Goal: Navigation & Orientation: Find specific page/section

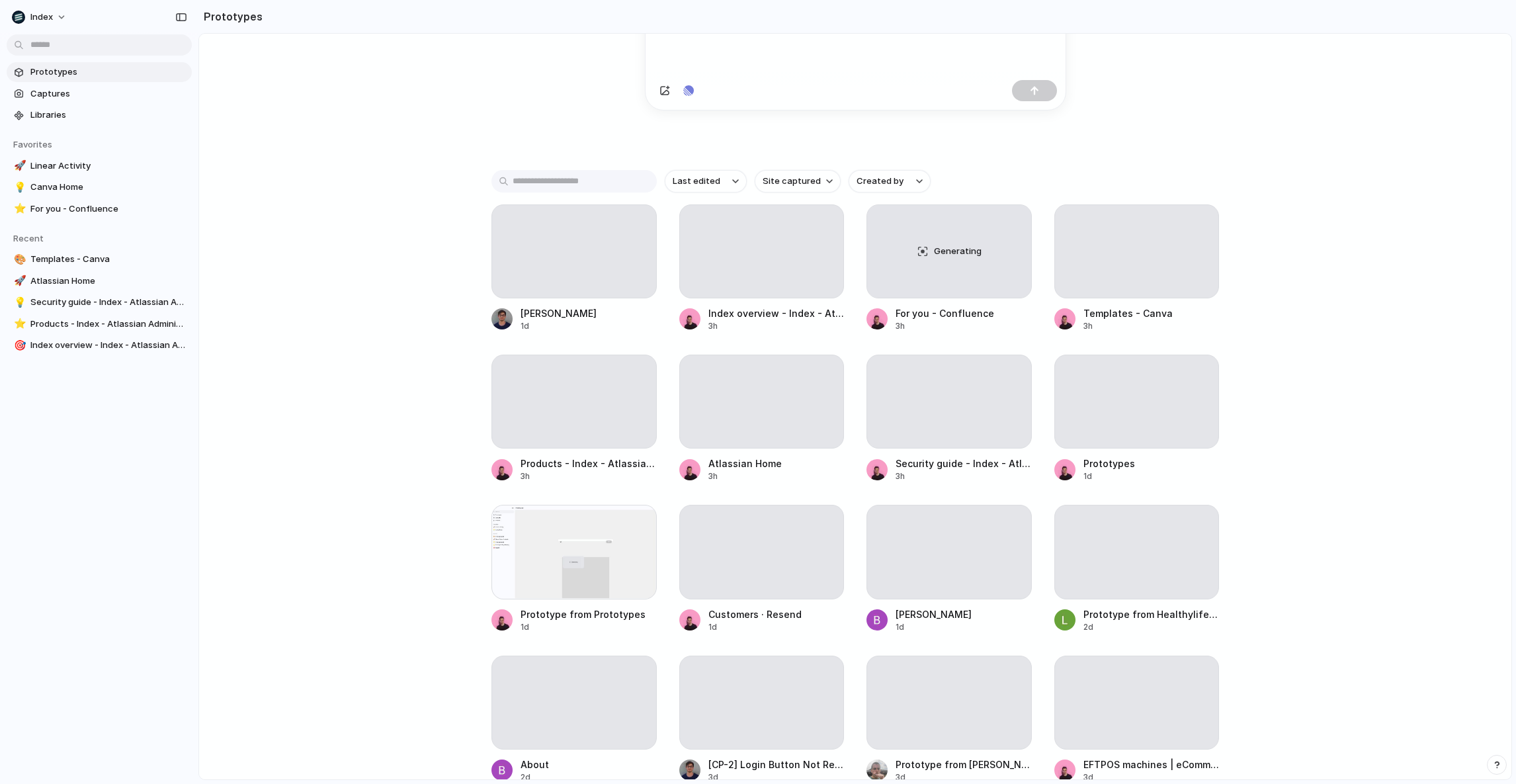
scroll to position [192, 0]
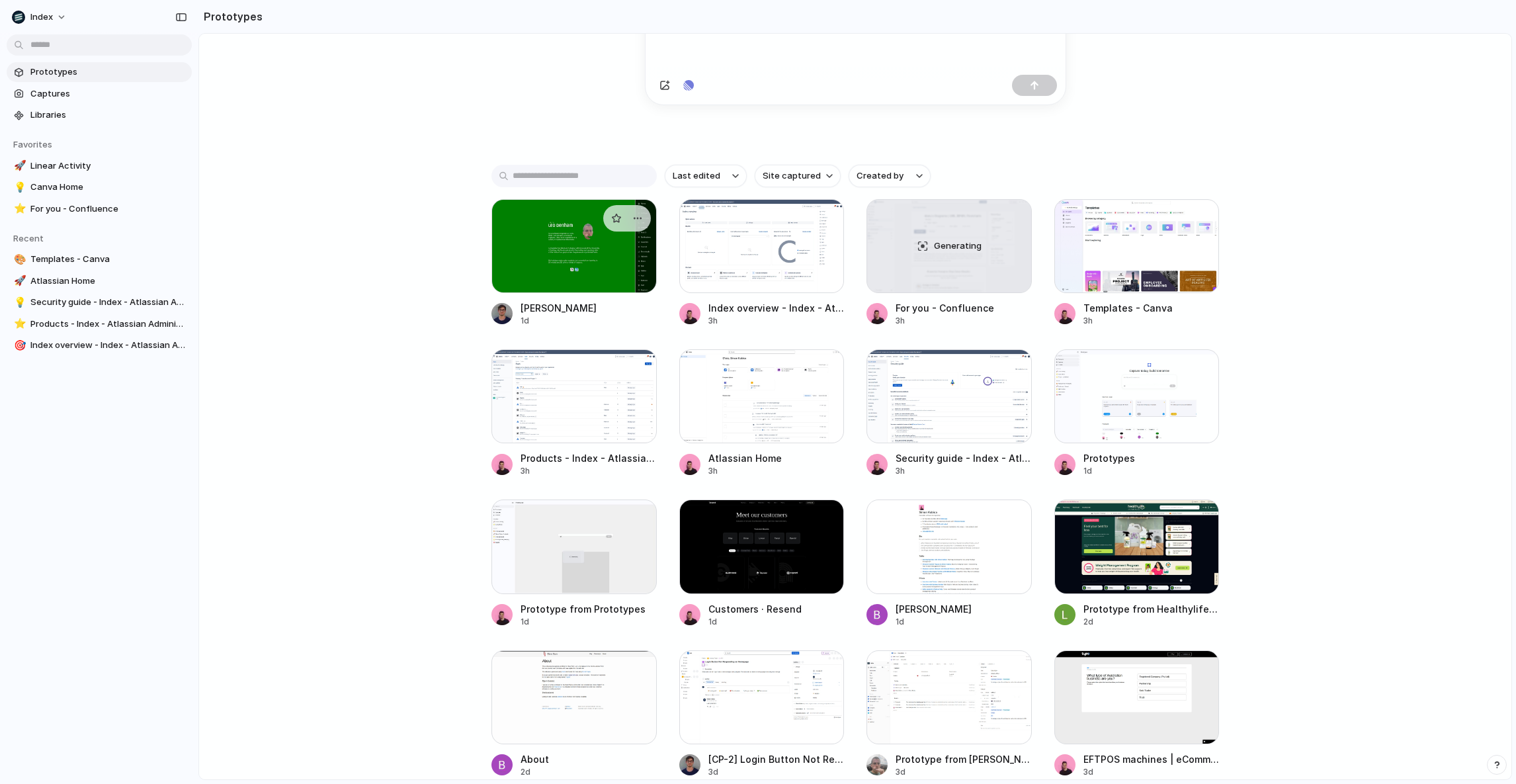
click at [514, 282] on div at bounding box center [574, 245] width 166 height 94
click at [724, 270] on div at bounding box center [761, 245] width 166 height 94
click at [426, 247] on div "Capture today, build tomorrow Clone web app Clone screenshot Start from existin…" at bounding box center [855, 249] width 1312 height 815
click at [925, 264] on div "Generating" at bounding box center [949, 246] width 164 height 93
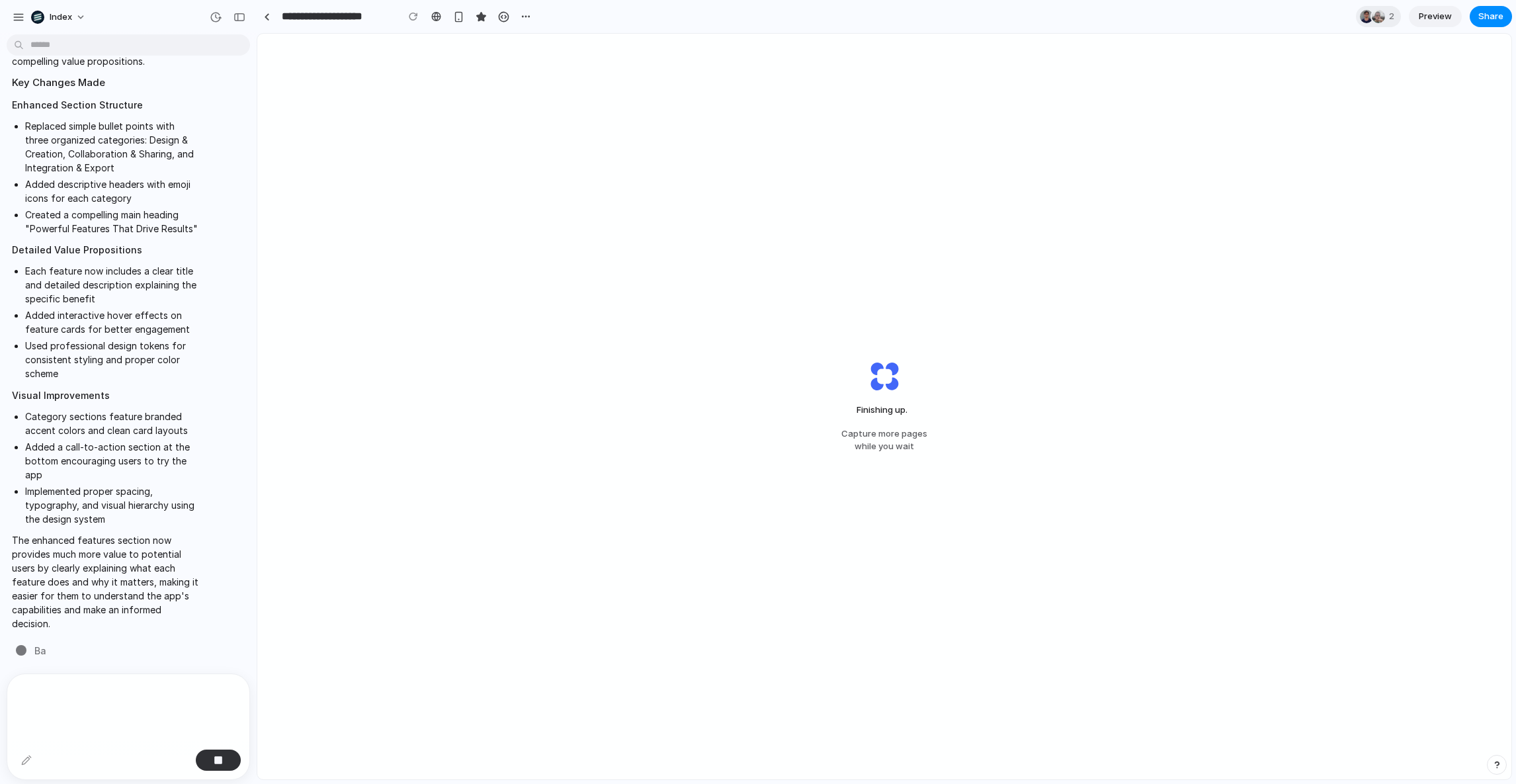
scroll to position [3844, 0]
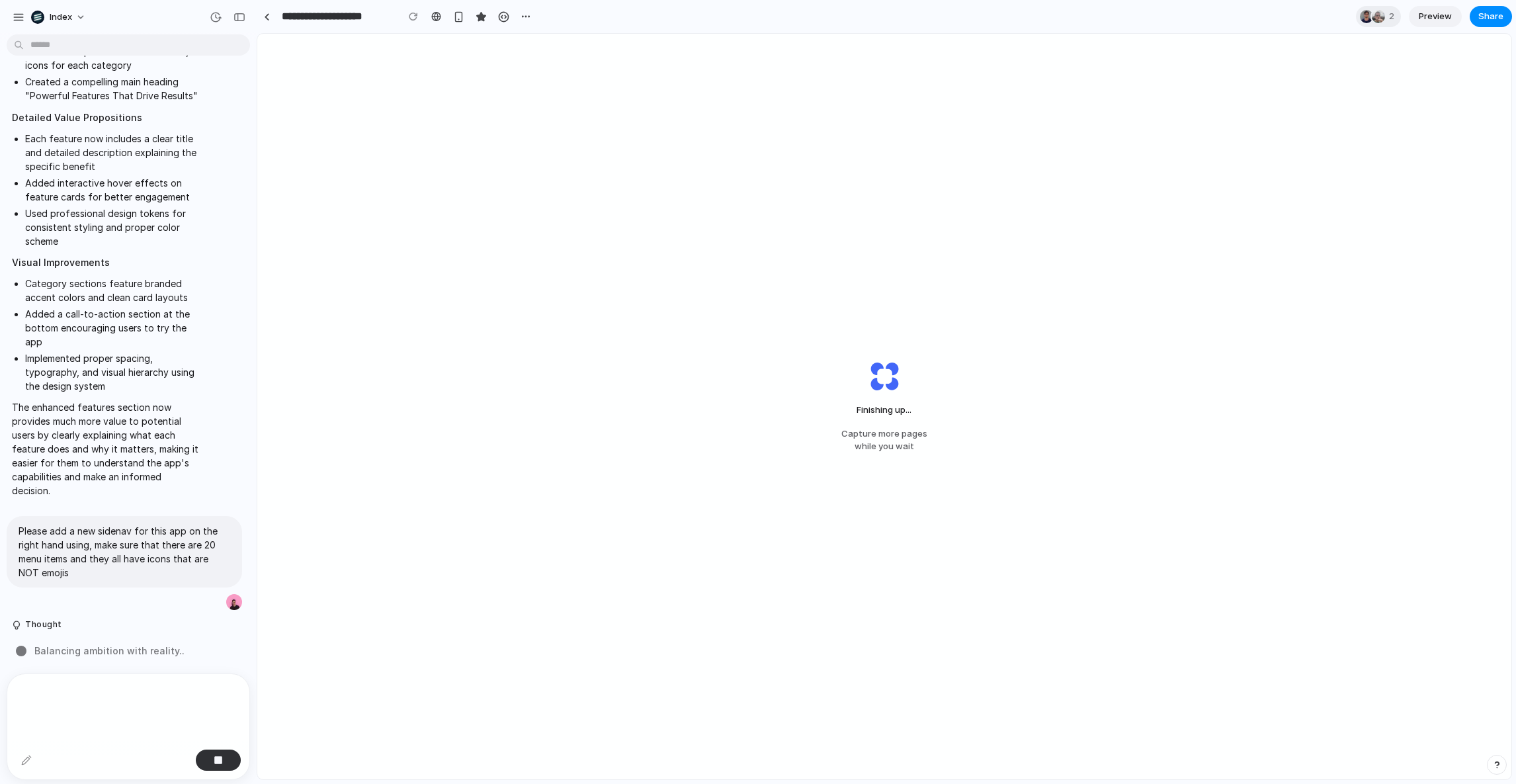
click at [774, 367] on div "Finishing up ... Capture more pages while you wait" at bounding box center [884, 406] width 1254 height 745
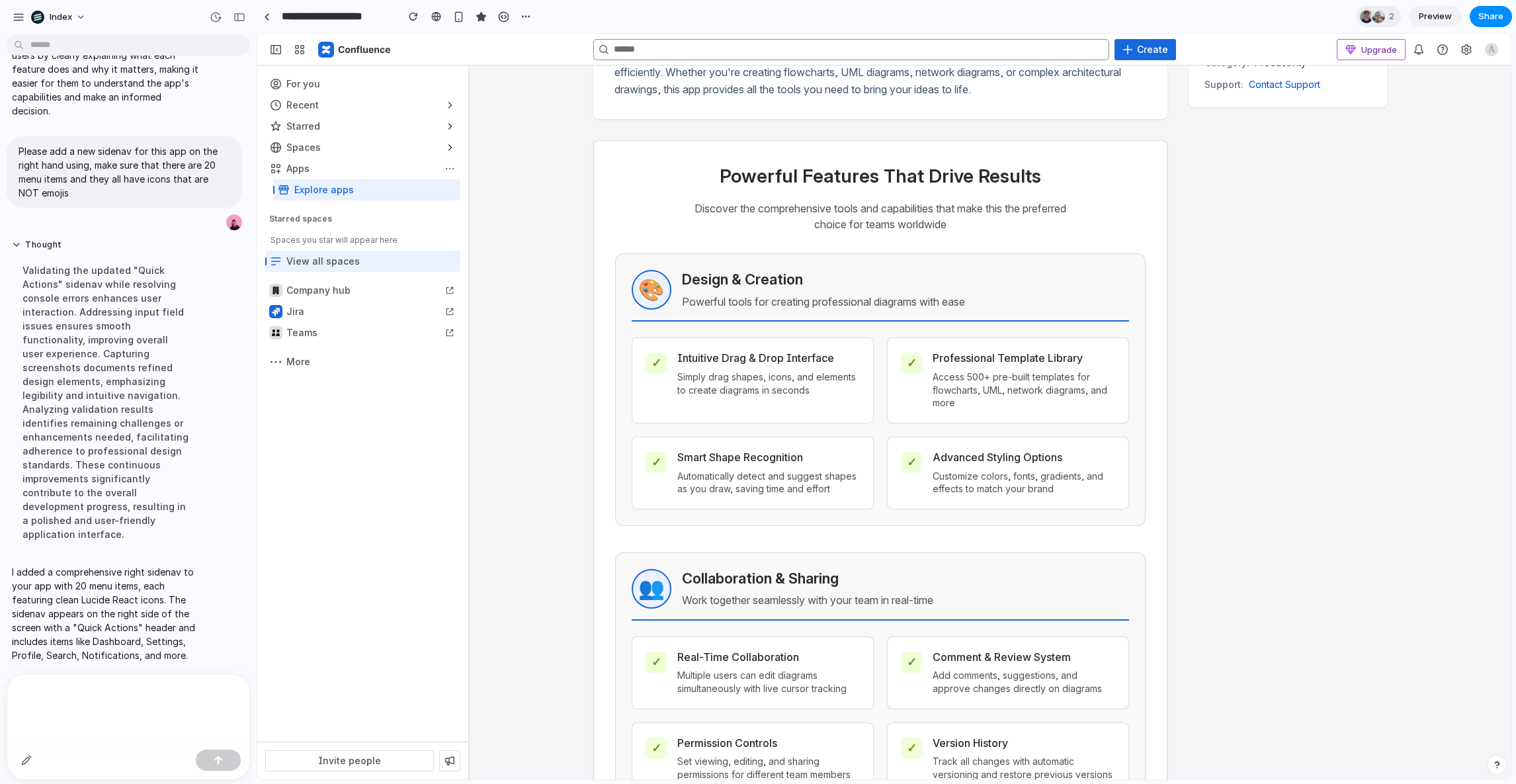
scroll to position [4163, 0]
click at [41, 251] on button "Thought" at bounding box center [106, 246] width 188 height 11
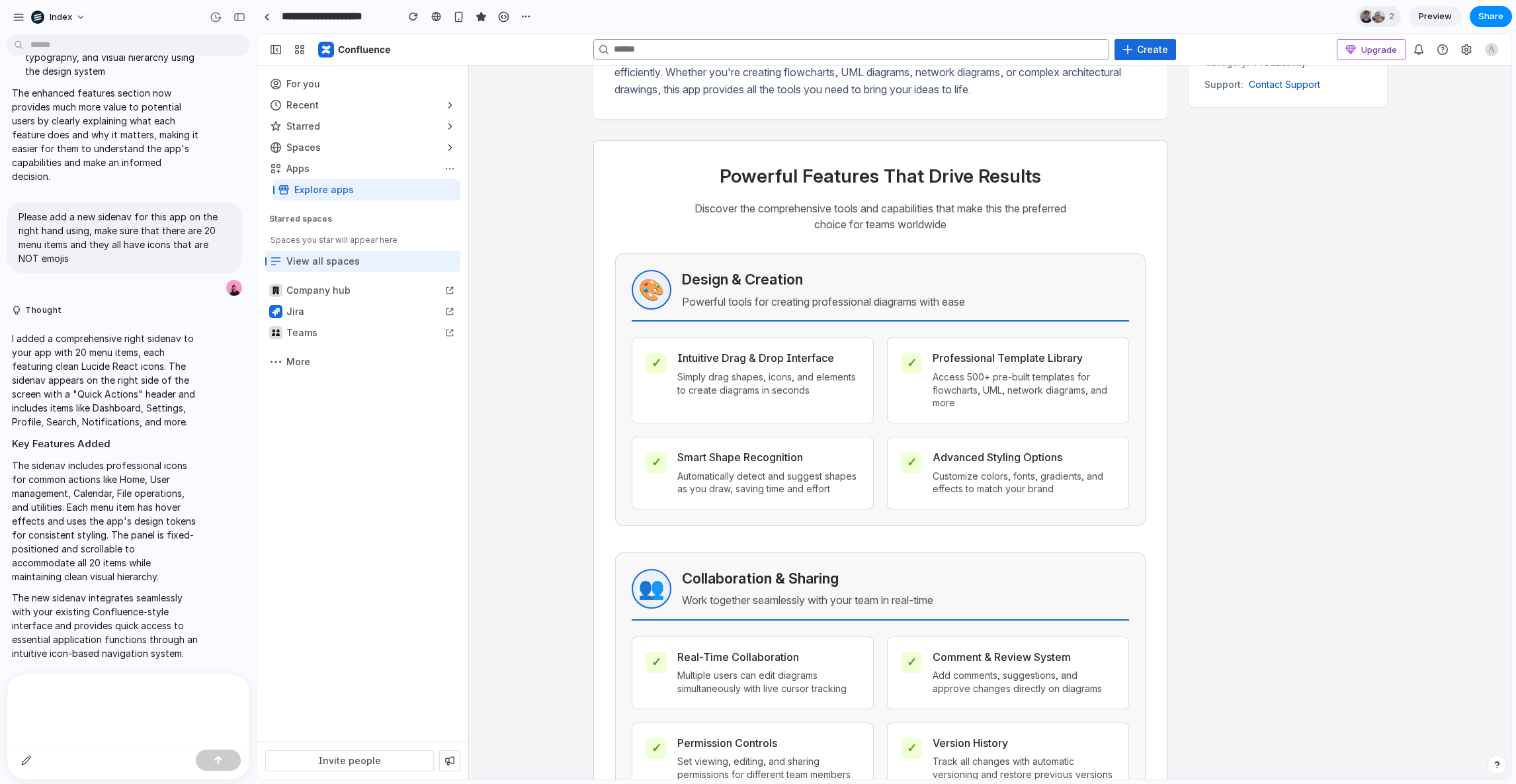
scroll to position [0, 0]
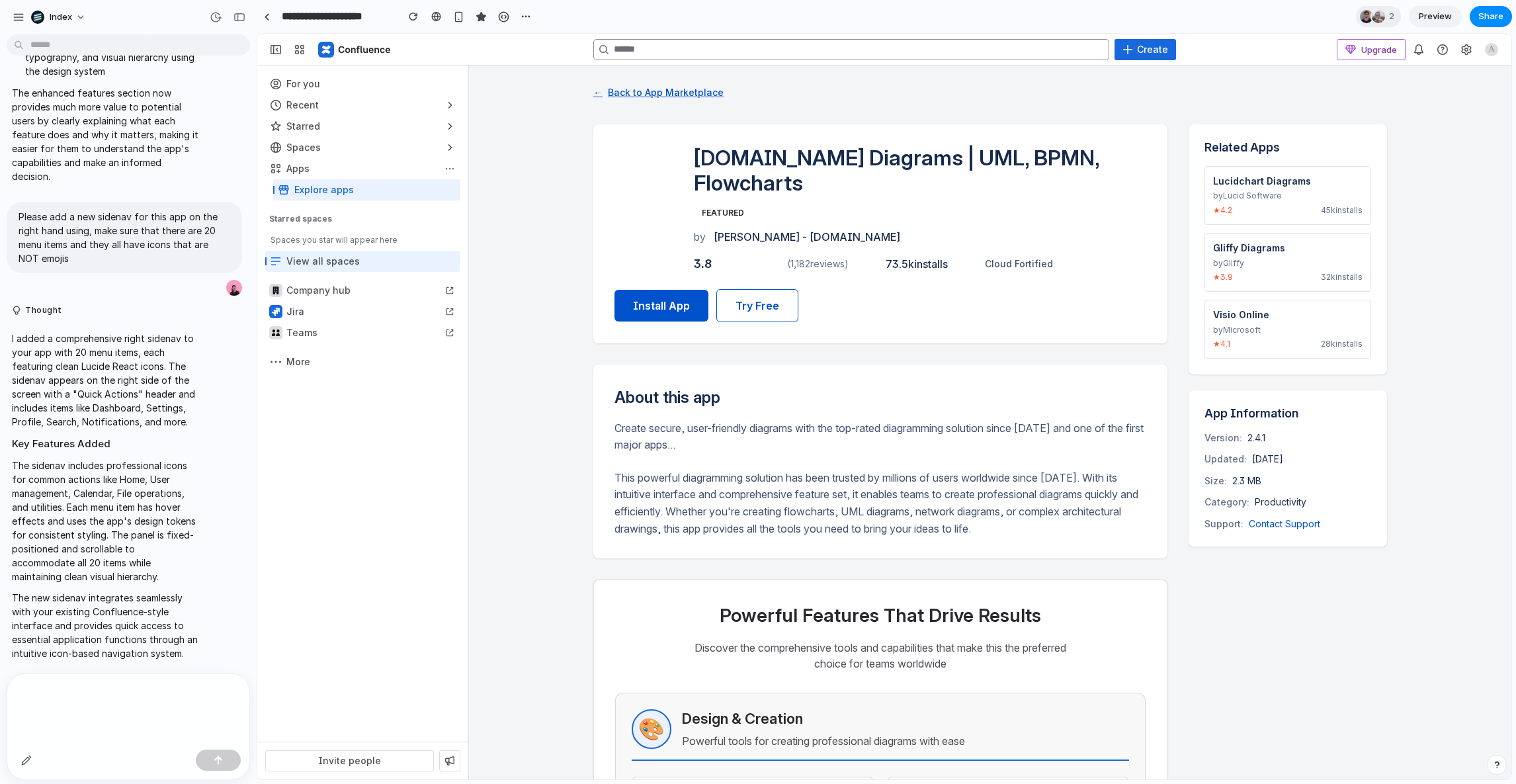
click at [635, 91] on button "← Back to App Marketplace" at bounding box center [658, 92] width 131 height 22
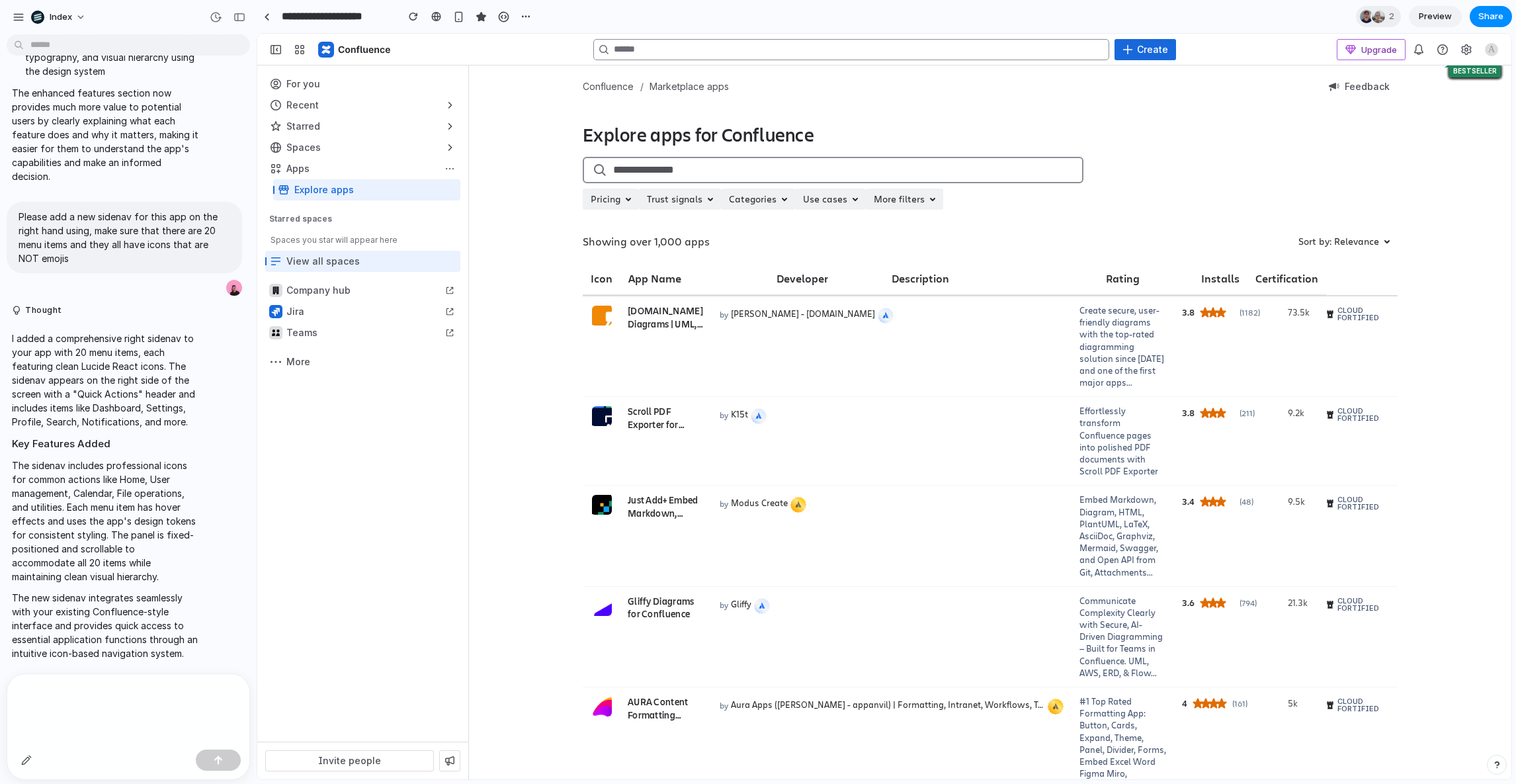
click at [203, 562] on div "I added a comprehensive right sidenav to your app with 20 menu items, each feat…" at bounding box center [124, 495] width 236 height 345
click at [341, 529] on div "For you Recent Starred Spaces Apps More actions Explore apps Starred spaces Spa…" at bounding box center [363, 403] width 211 height 676
click at [224, 419] on div "I added a comprehensive right sidenav to your app with 20 menu items, each feat…" at bounding box center [124, 495] width 236 height 345
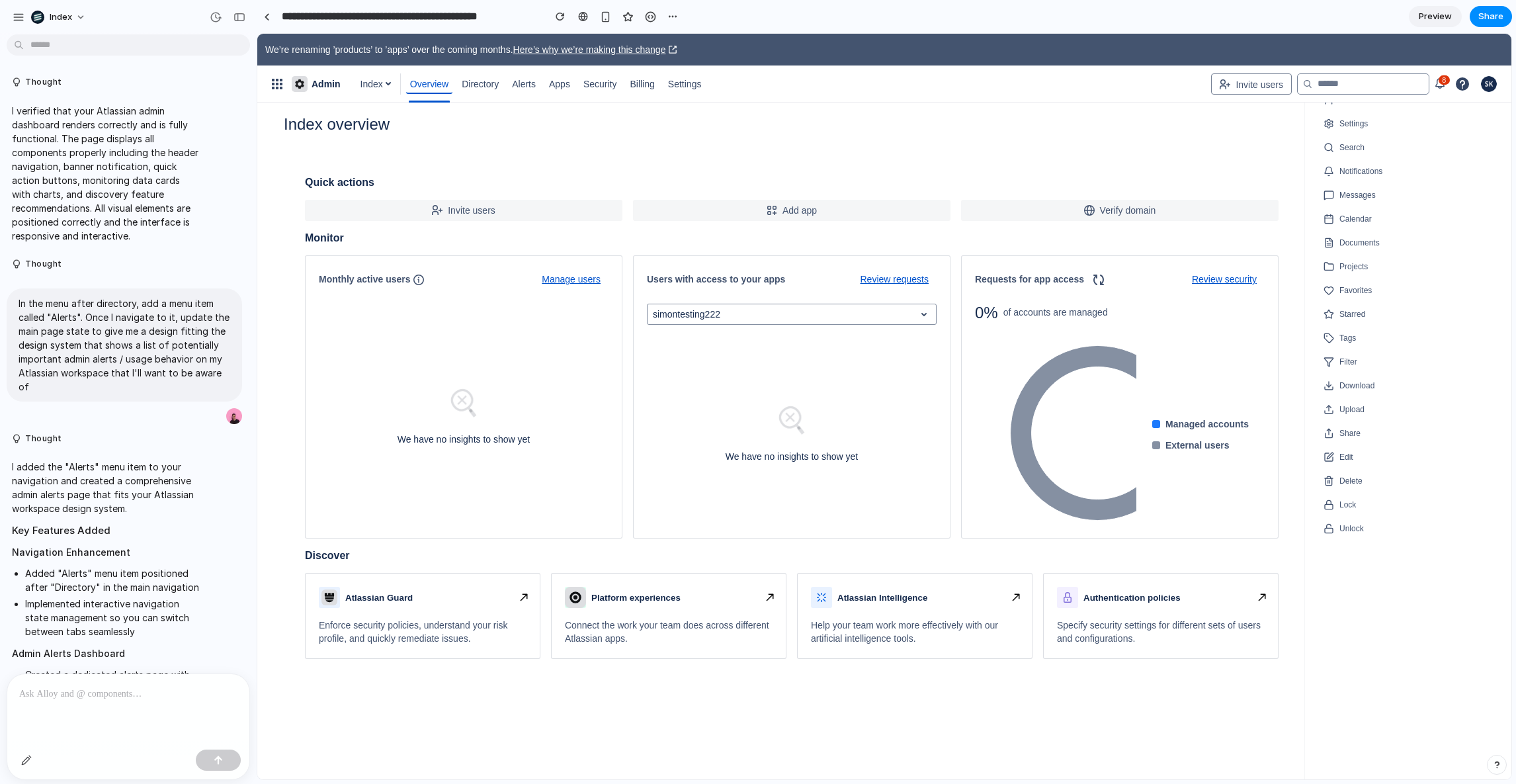
scroll to position [946, 0]
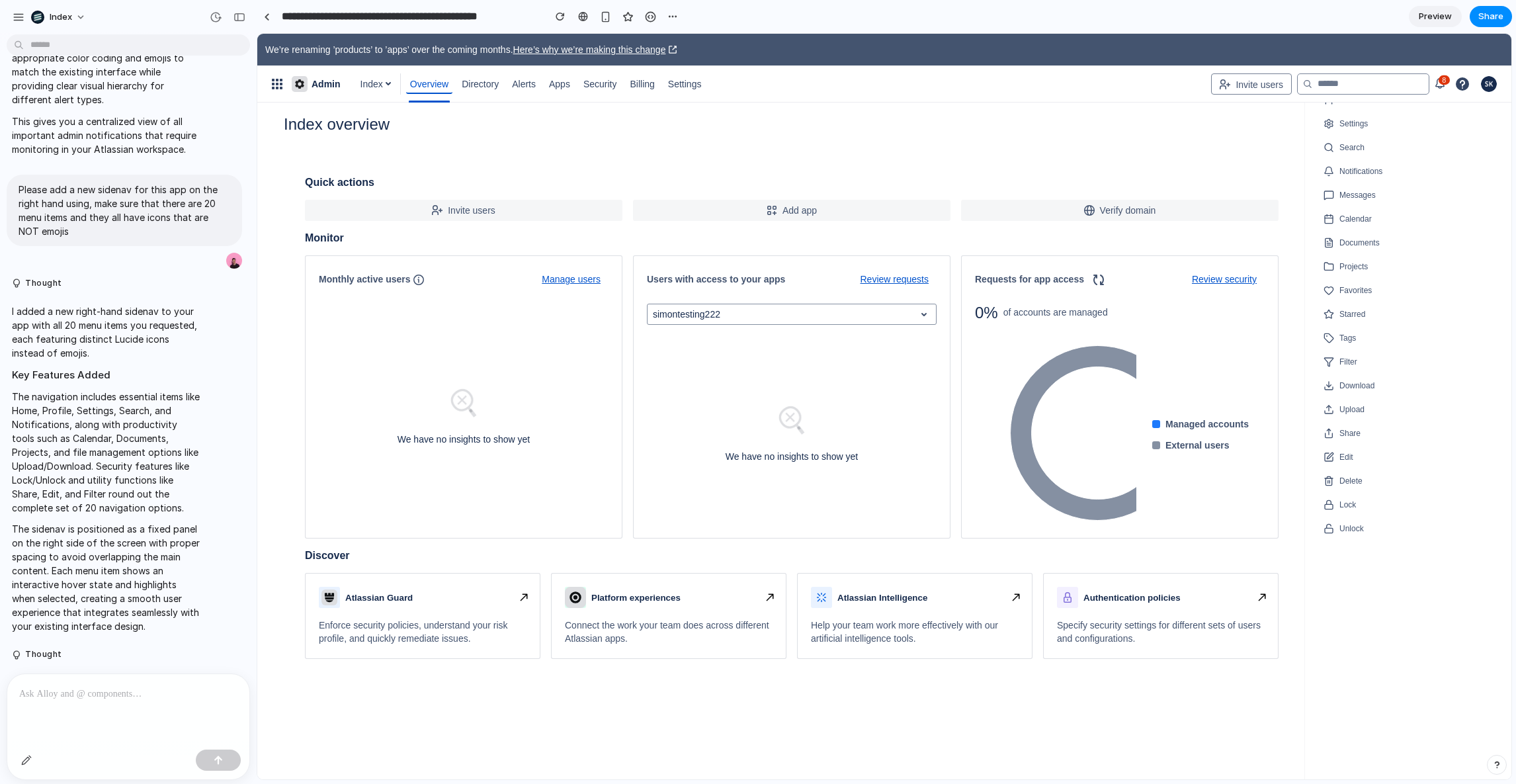
click at [1343, 134] on ul "Home Profile Settings Search Notifications Messages Calendar Documents Projects…" at bounding box center [1408, 302] width 186 height 473
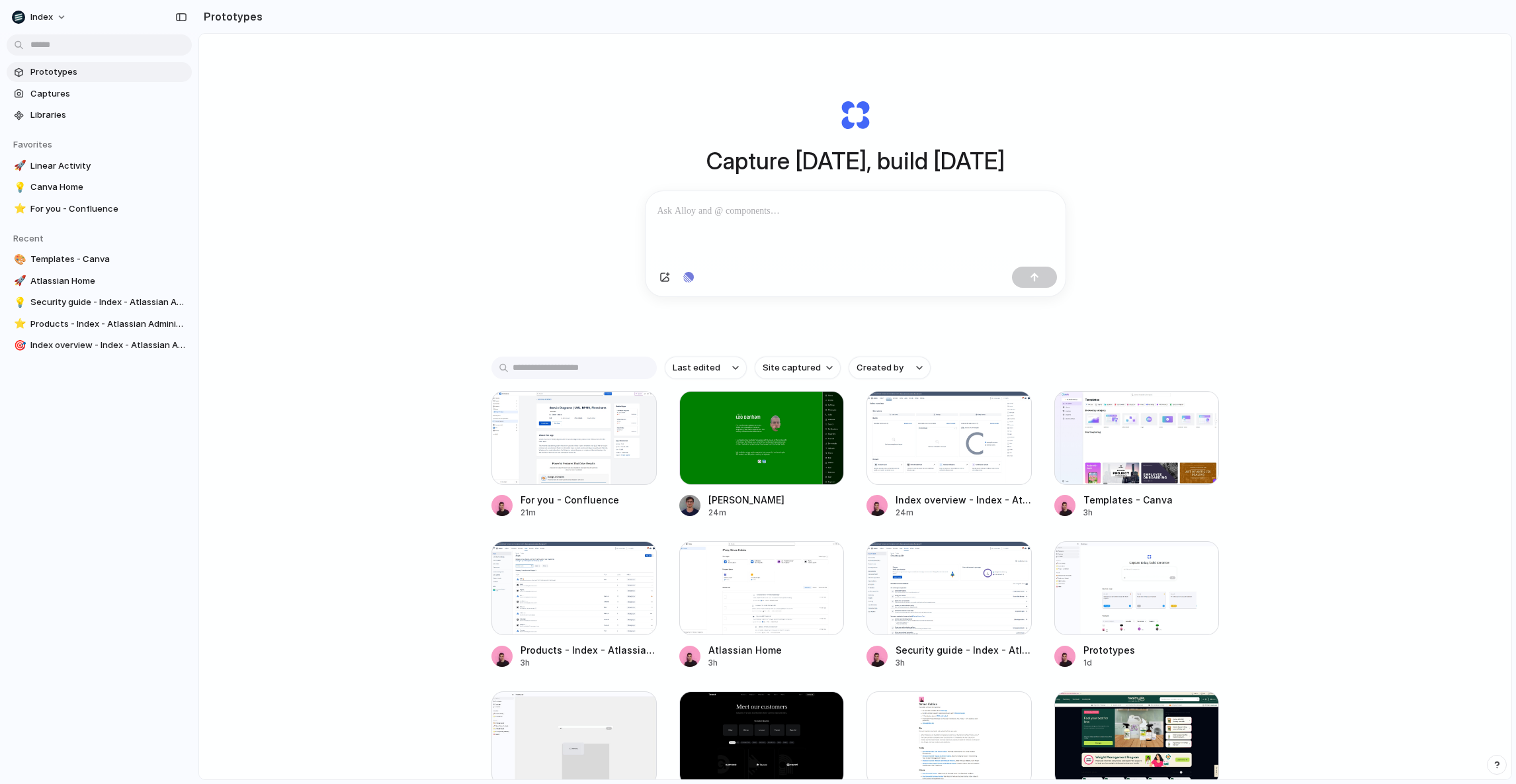
click at [569, 216] on div "Capture today, build tomorrow Clone web app Clone screenshot Start from existin…" at bounding box center [855, 441] width 1312 height 815
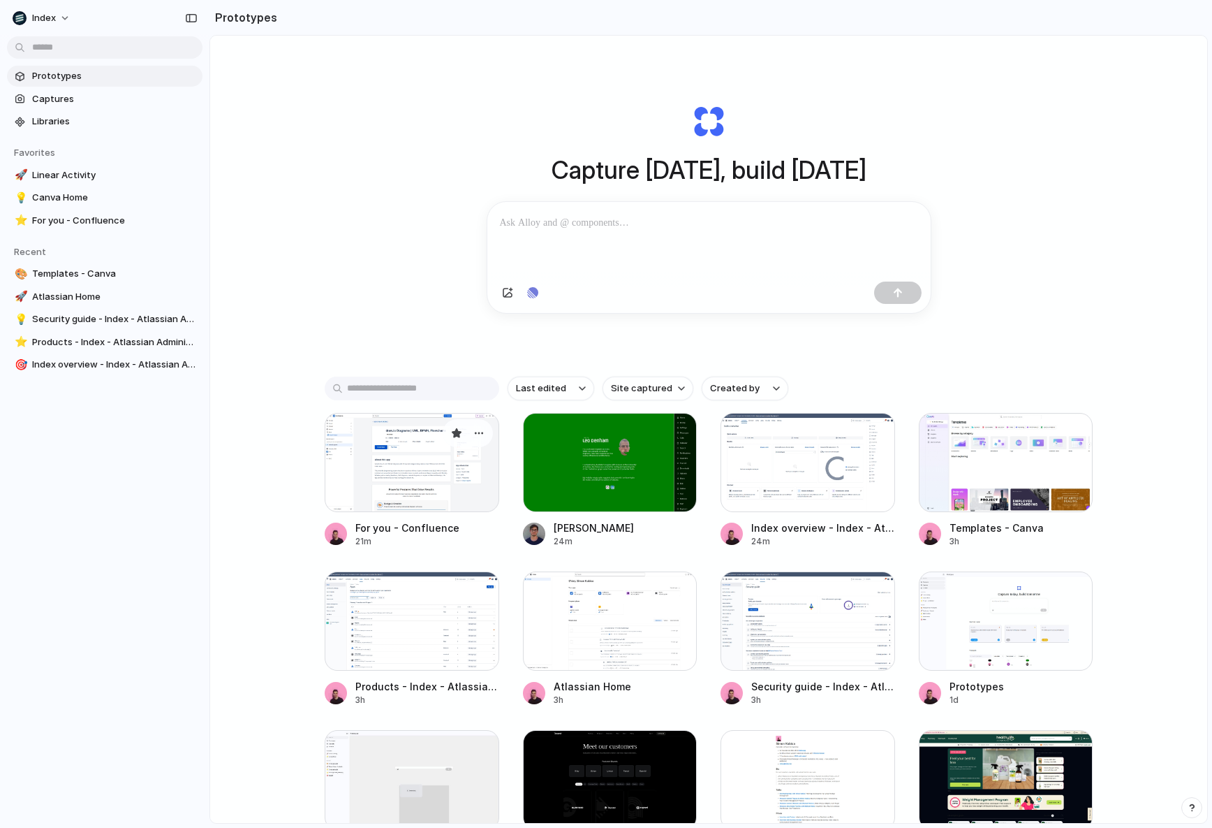
click at [423, 455] on div at bounding box center [412, 462] width 175 height 99
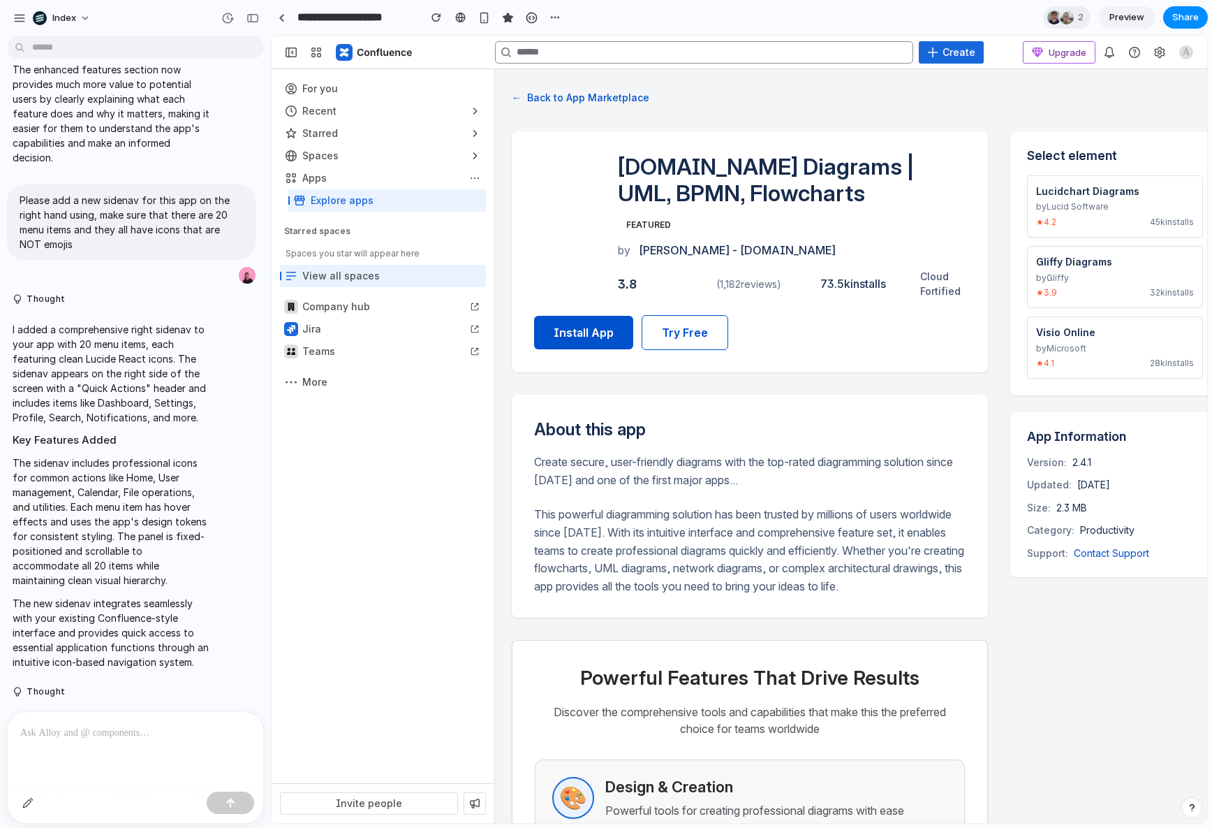
click at [1197, 49] on div at bounding box center [1186, 52] width 25 height 22
click at [1191, 49] on img "button" at bounding box center [1186, 52] width 17 height 17
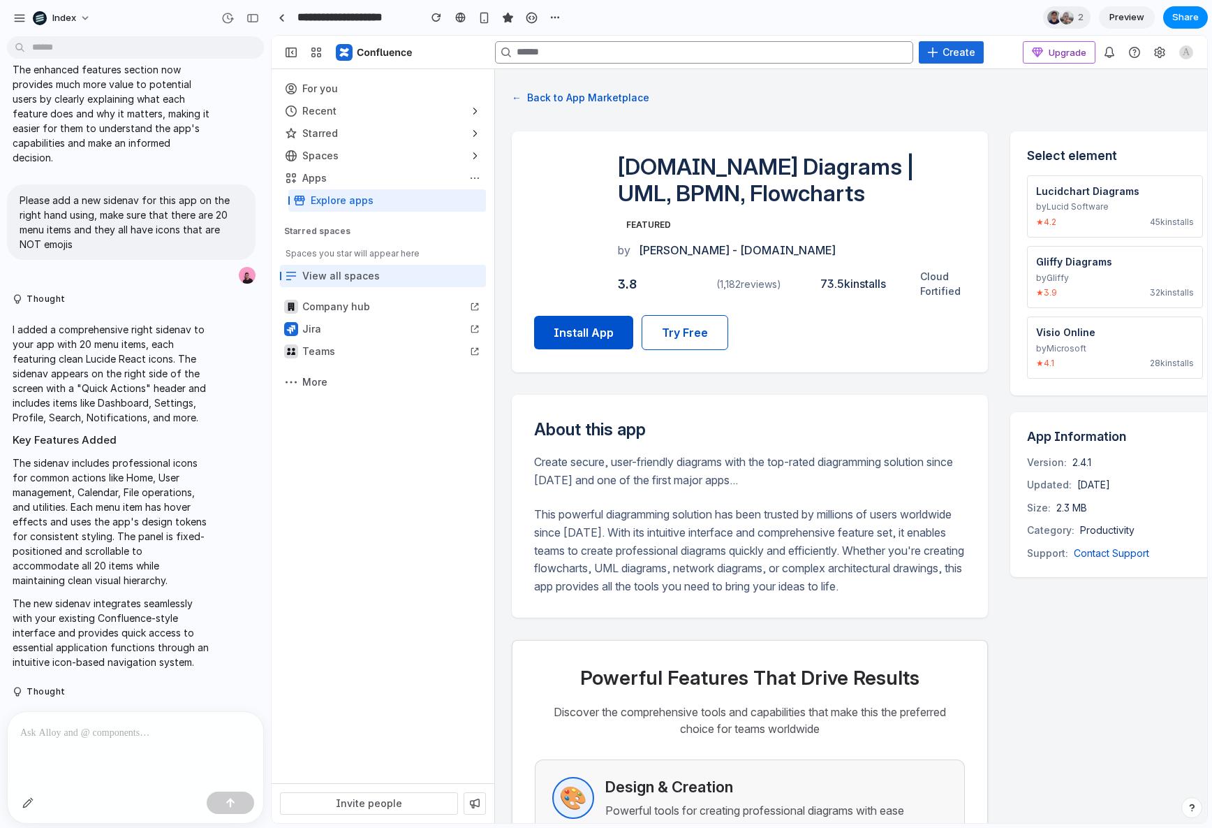
click at [1172, 94] on div "← Back to App Marketplace" at bounding box center [851, 97] width 679 height 23
click at [80, 12] on button "Index" at bounding box center [62, 18] width 71 height 22
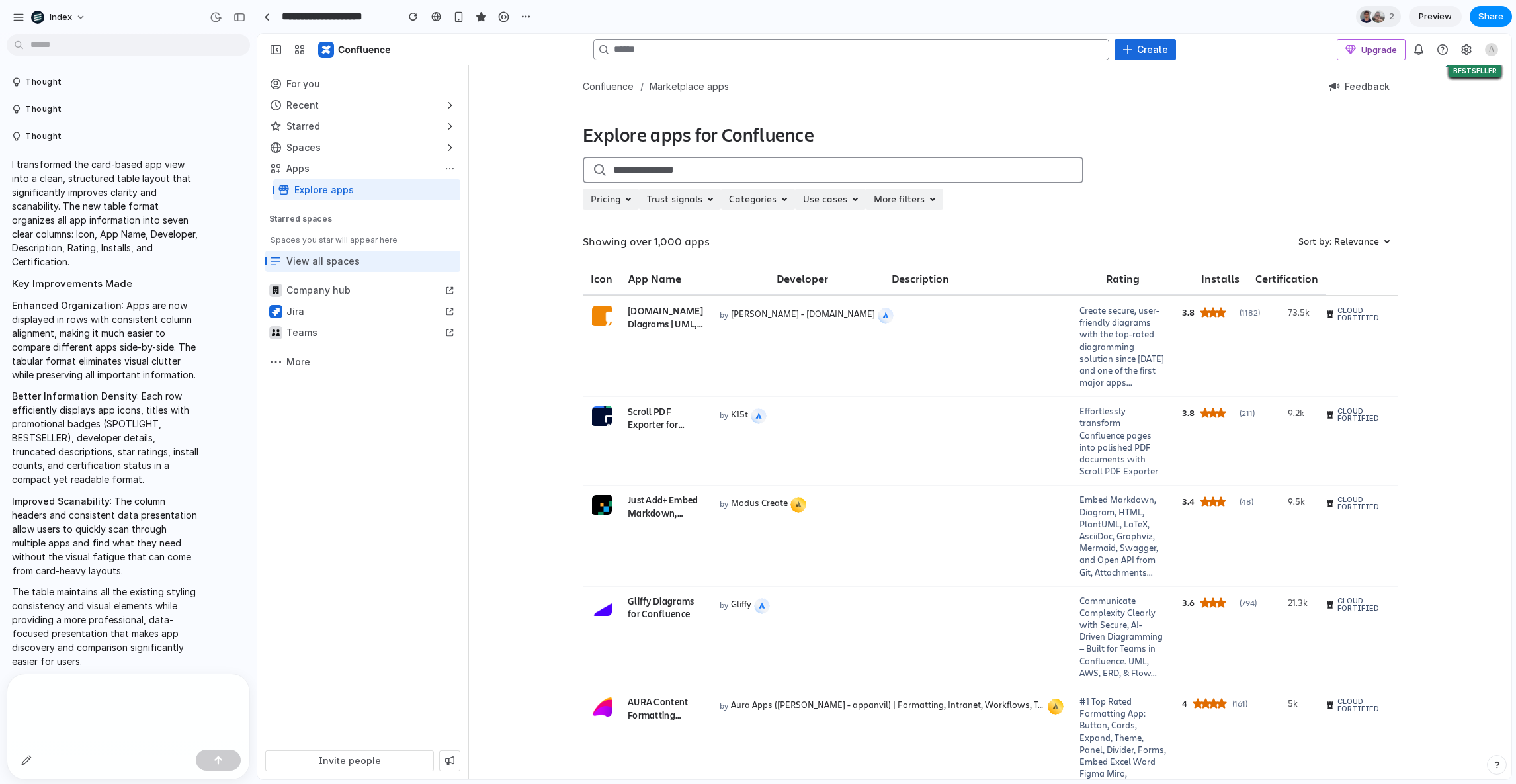
scroll to position [4132, 0]
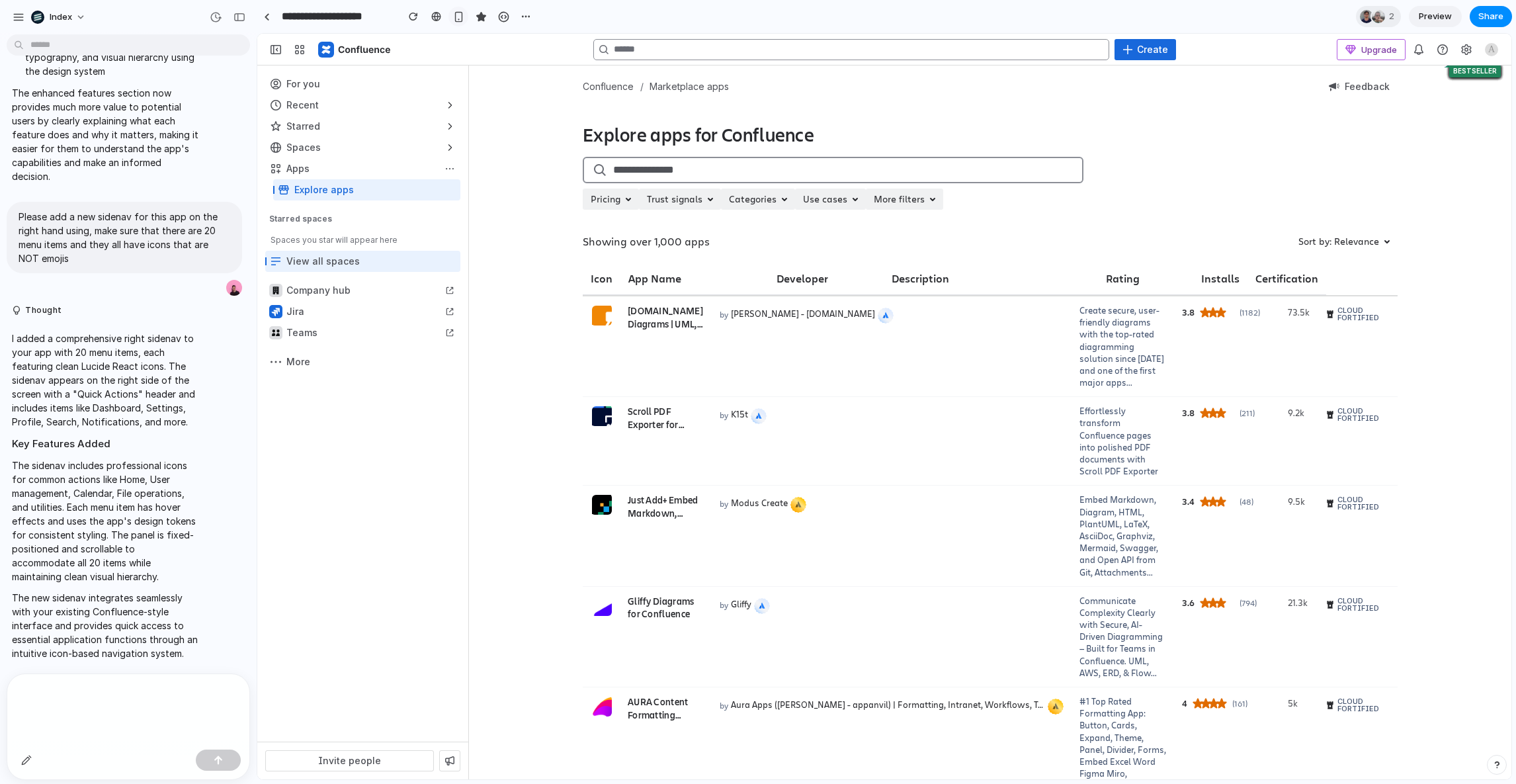
click at [455, 23] on button "button" at bounding box center [457, 16] width 20 height 20
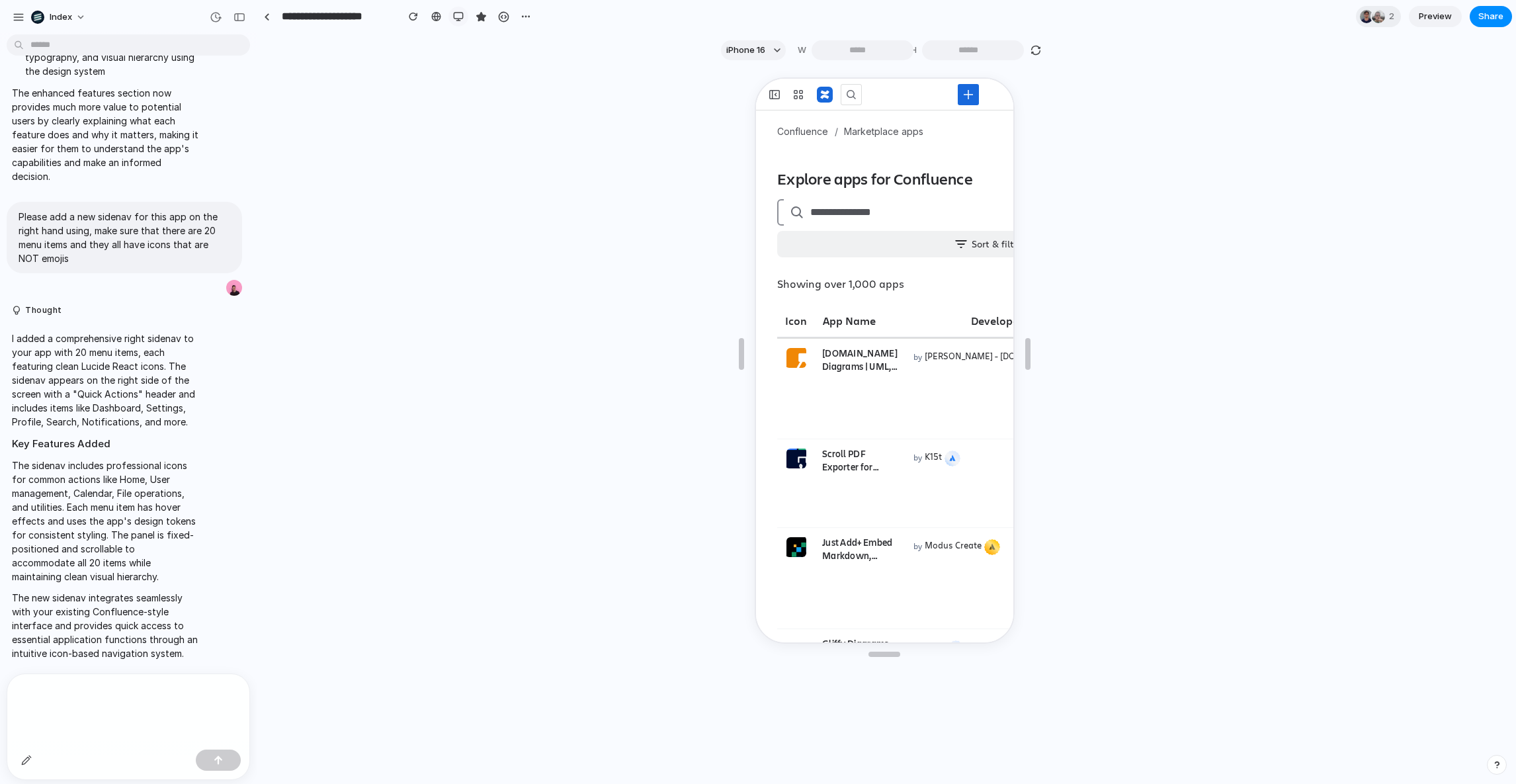
click at [459, 19] on div "button" at bounding box center [457, 16] width 10 height 10
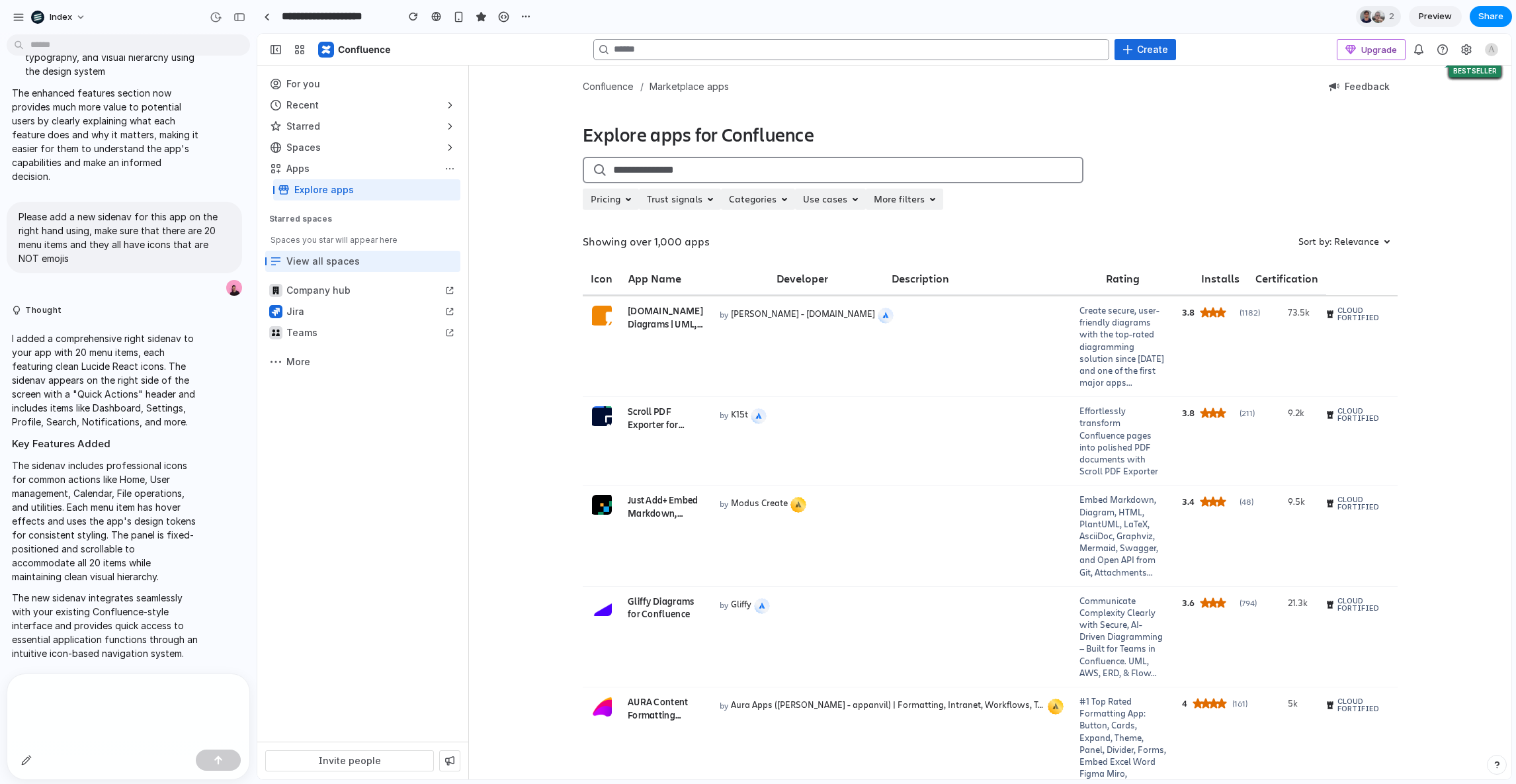
click at [976, 246] on div "Showing over 1,000 apps Sort by: Relevance" at bounding box center [990, 241] width 814 height 21
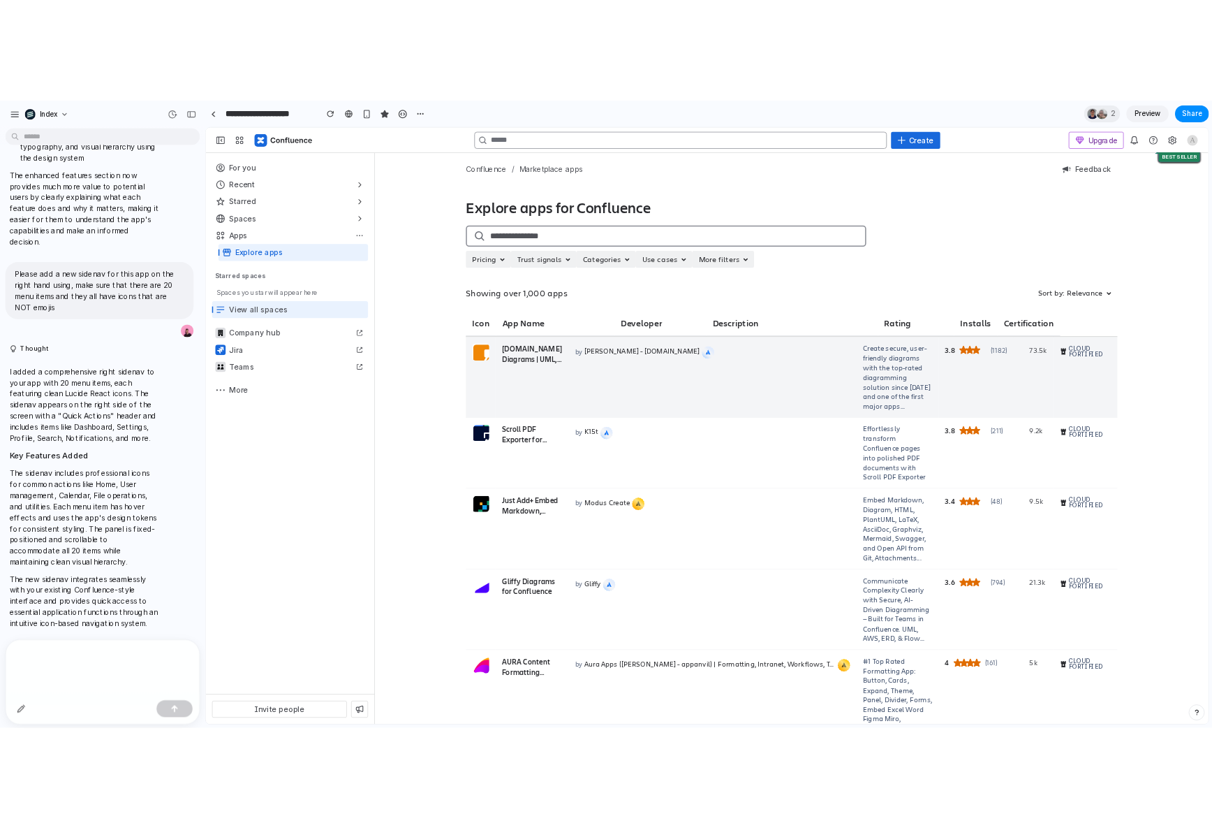
scroll to position [0, 0]
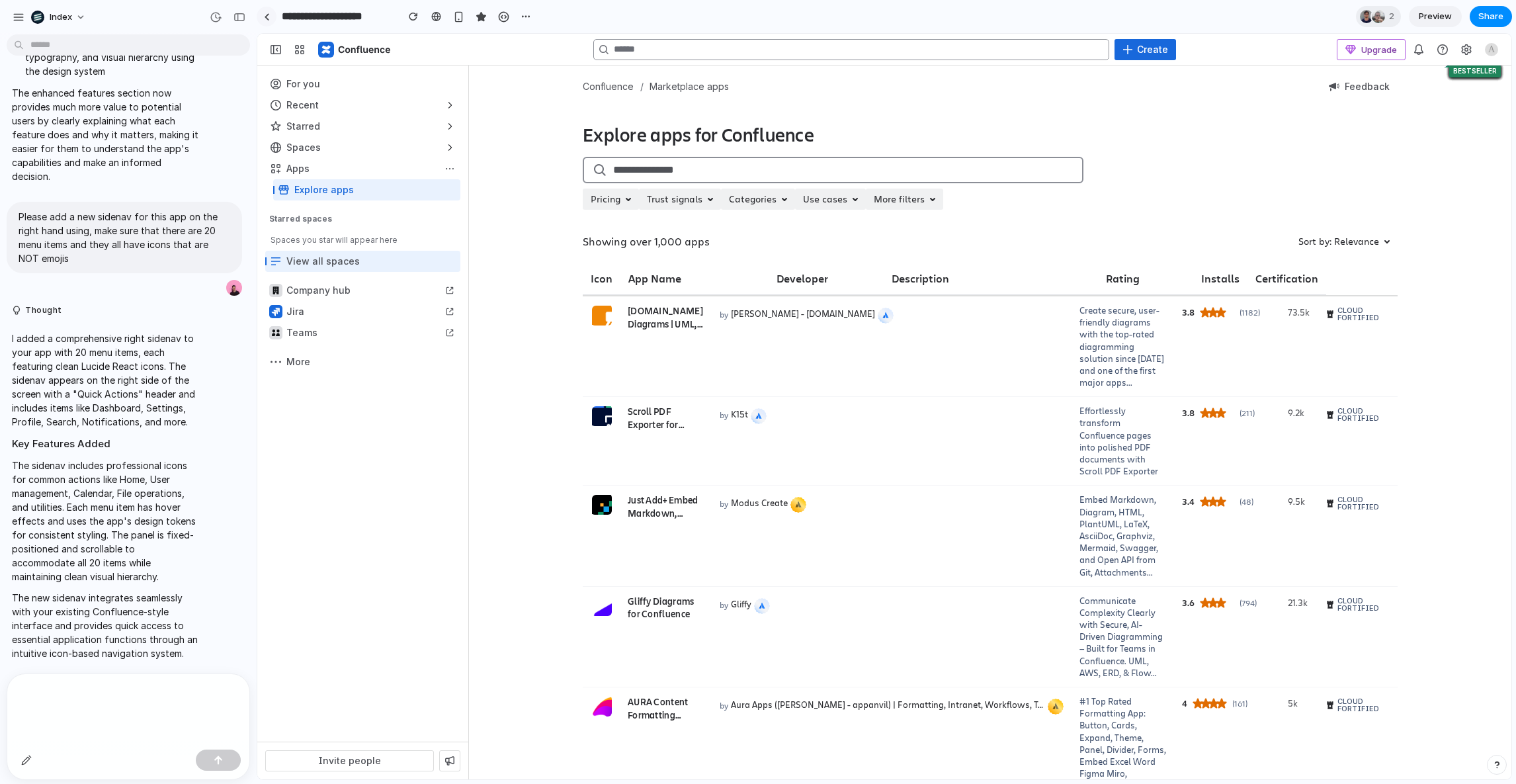
click at [266, 14] on div at bounding box center [267, 17] width 6 height 8
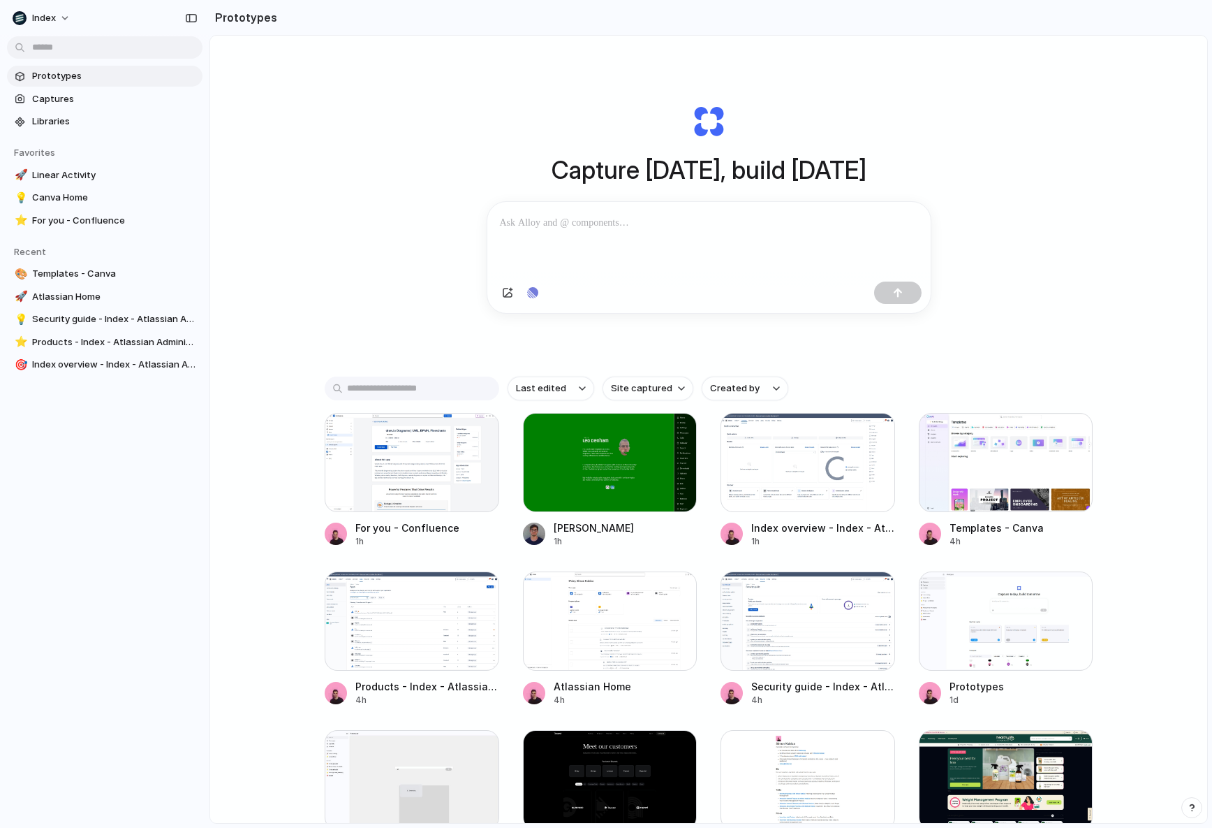
click at [698, 337] on div "Capture today, build tomorrow Clone web app Clone screenshot Start from existin…" at bounding box center [708, 208] width 559 height 313
click at [27, 16] on div "Index" at bounding box center [34, 18] width 43 height 14
